Goal: Navigation & Orientation: Find specific page/section

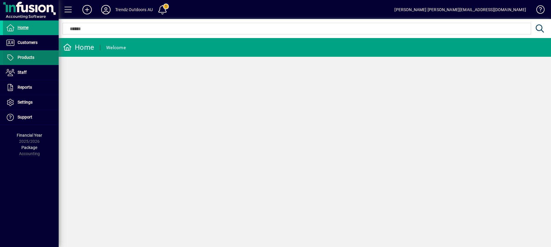
click at [33, 54] on span "Products" at bounding box center [18, 57] width 31 height 7
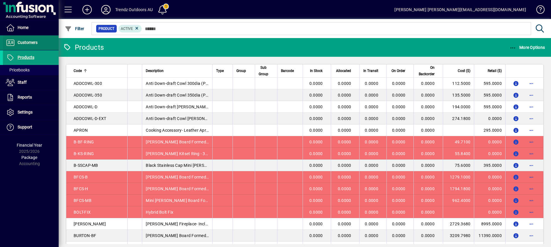
click at [31, 42] on span "Customers" at bounding box center [28, 42] width 20 height 5
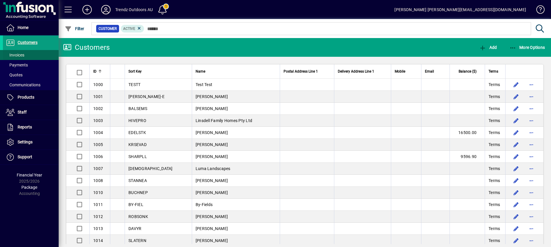
click at [23, 55] on span "Invoices" at bounding box center [15, 55] width 18 height 5
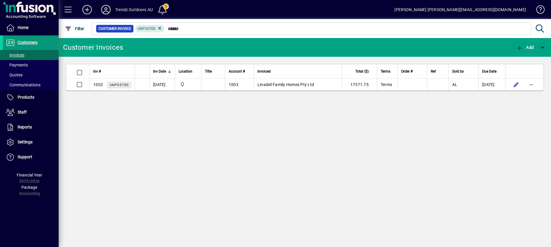
click at [21, 43] on span "Customers" at bounding box center [28, 42] width 20 height 5
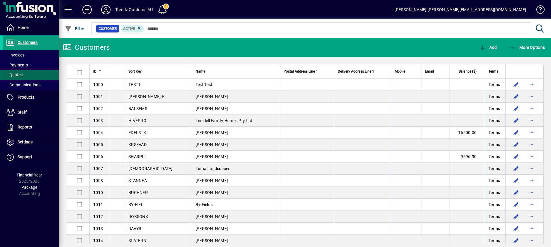
click at [18, 74] on span "Quotes" at bounding box center [14, 75] width 17 height 5
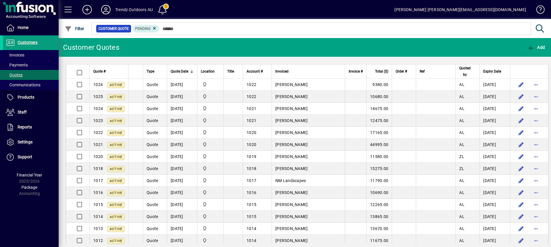
click at [142, 9] on div "Trendz Outdoors AU" at bounding box center [134, 9] width 38 height 9
click at [106, 6] on icon at bounding box center [106, 9] width 12 height 9
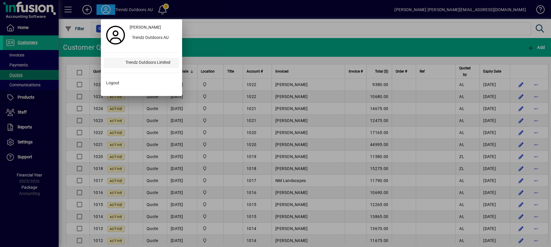
click at [138, 64] on div "Trendz Outdoors Limited" at bounding box center [150, 63] width 58 height 11
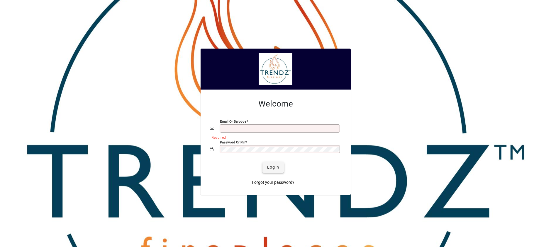
type input "**********"
click at [274, 165] on span "Login" at bounding box center [273, 167] width 12 height 6
